Goal: Go to known website: Access a specific website the user already knows

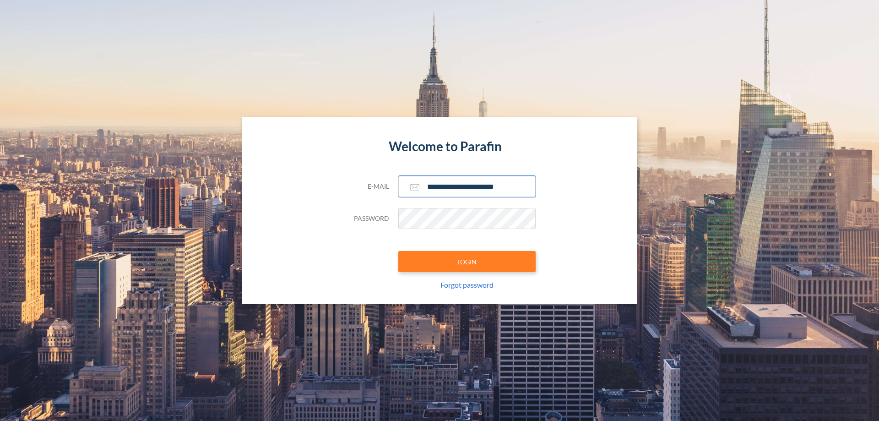
type input "**********"
click at [467, 262] on button "LOGIN" at bounding box center [467, 261] width 137 height 21
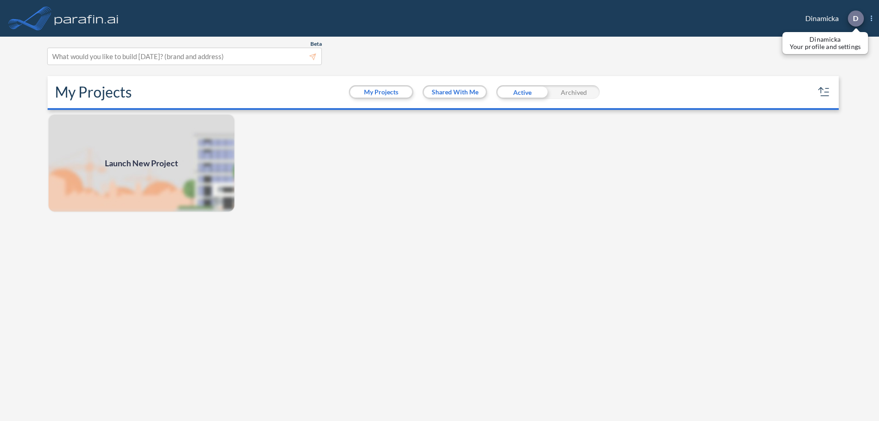
click at [856, 18] on p "D" at bounding box center [855, 18] width 5 height 8
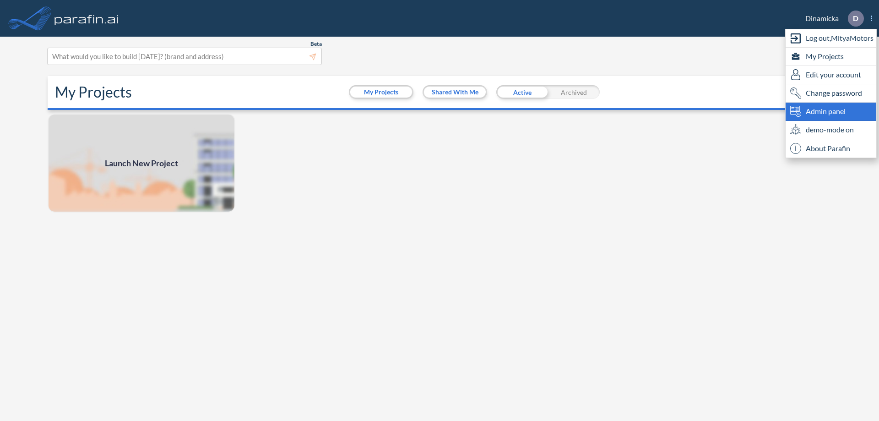
click at [831, 111] on span "Admin panel" at bounding box center [826, 111] width 40 height 11
